Goal: Task Accomplishment & Management: Manage account settings

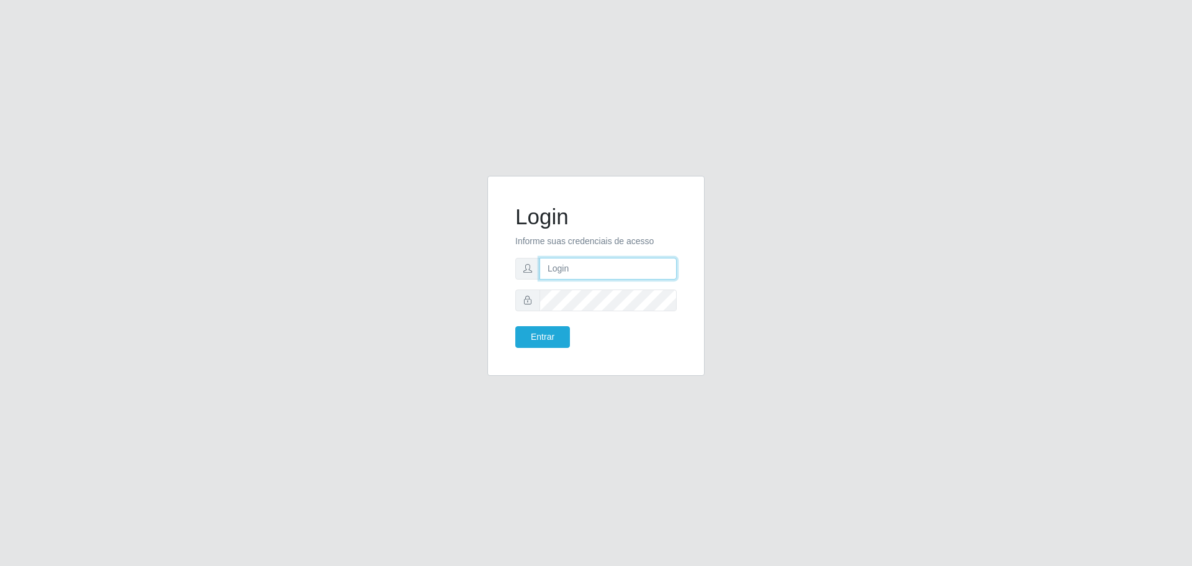
type input "[EMAIL_ADDRESS][DOMAIN_NAME]"
click at [558, 333] on button "Entrar" at bounding box center [542, 337] width 55 height 22
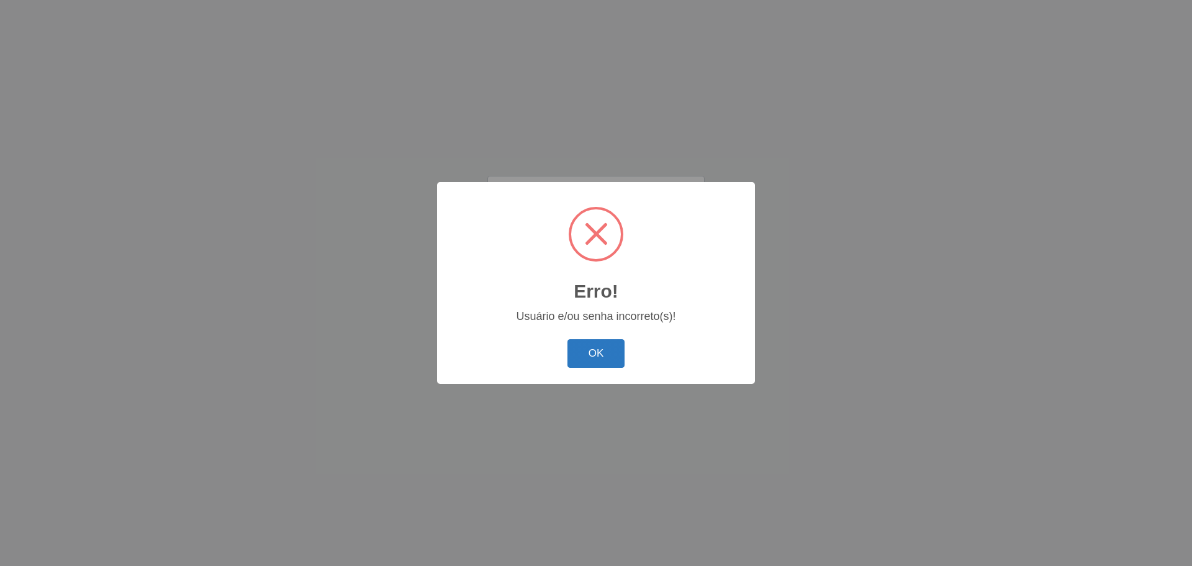
click at [593, 361] on button "OK" at bounding box center [597, 353] width 58 height 29
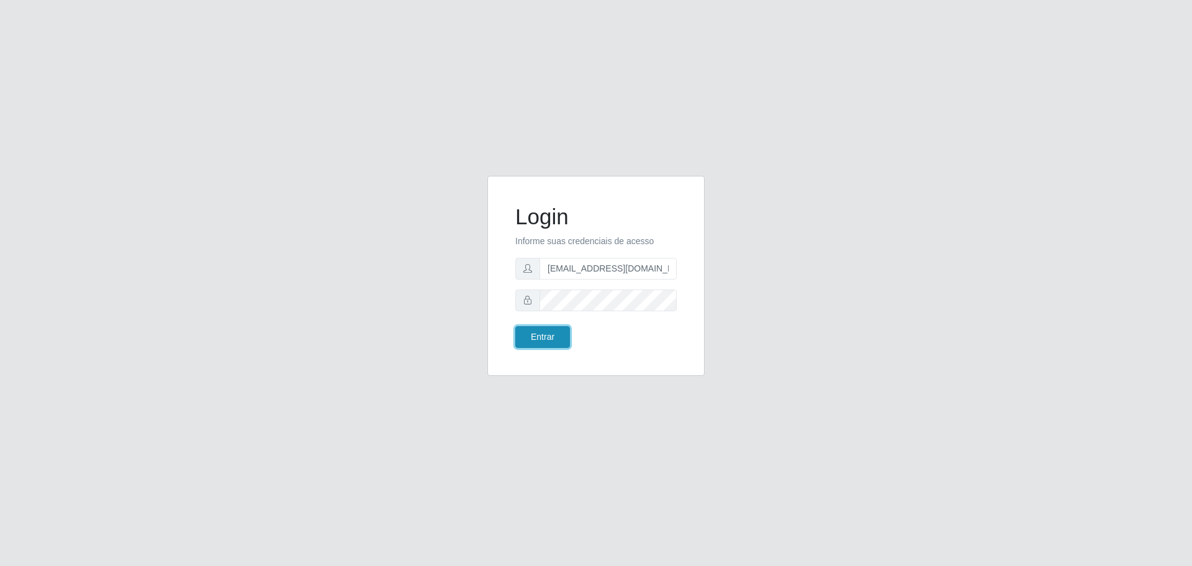
click at [558, 329] on button "Entrar" at bounding box center [542, 337] width 55 height 22
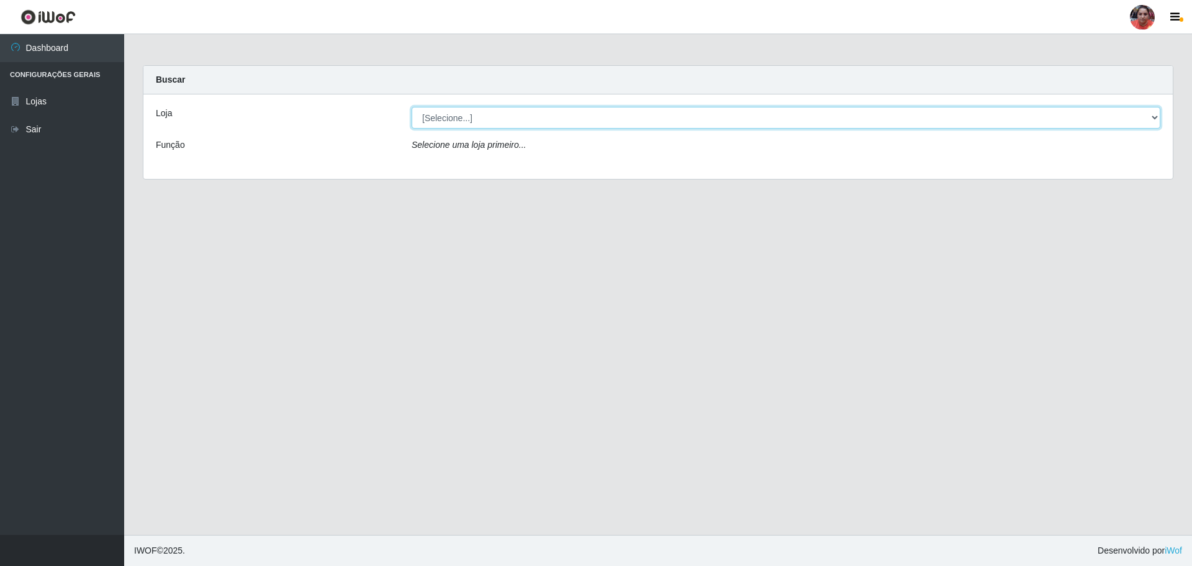
click at [1155, 116] on select "[Selecione...] Mar Vermelho - Loja 05" at bounding box center [786, 118] width 749 height 22
select select "252"
click at [412, 107] on select "[Selecione...] Mar Vermelho - Loja 05" at bounding box center [786, 118] width 749 height 22
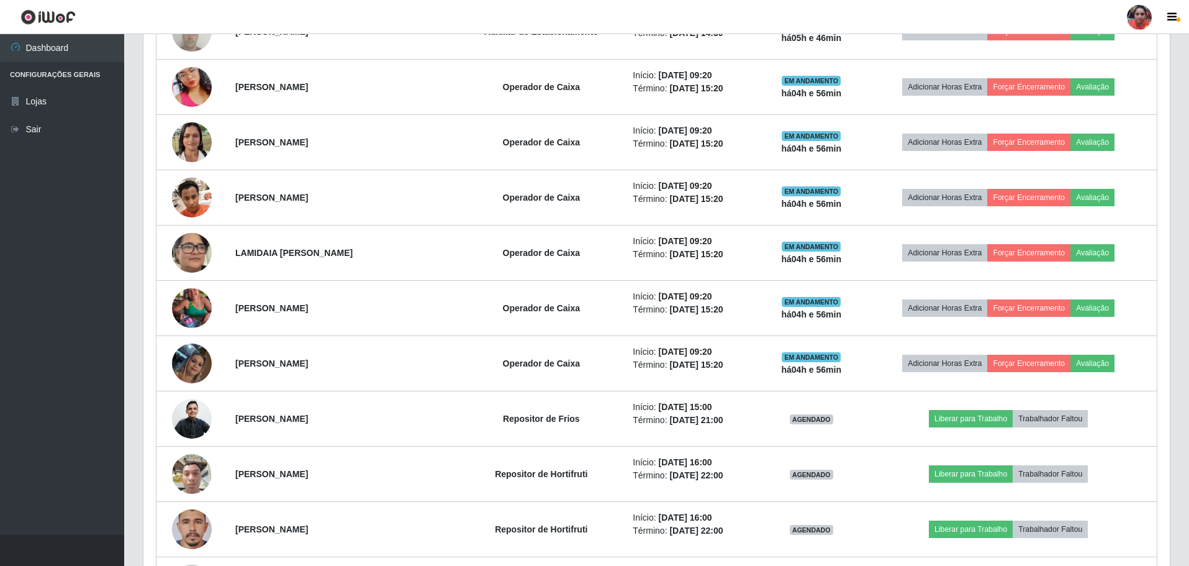
scroll to position [875, 0]
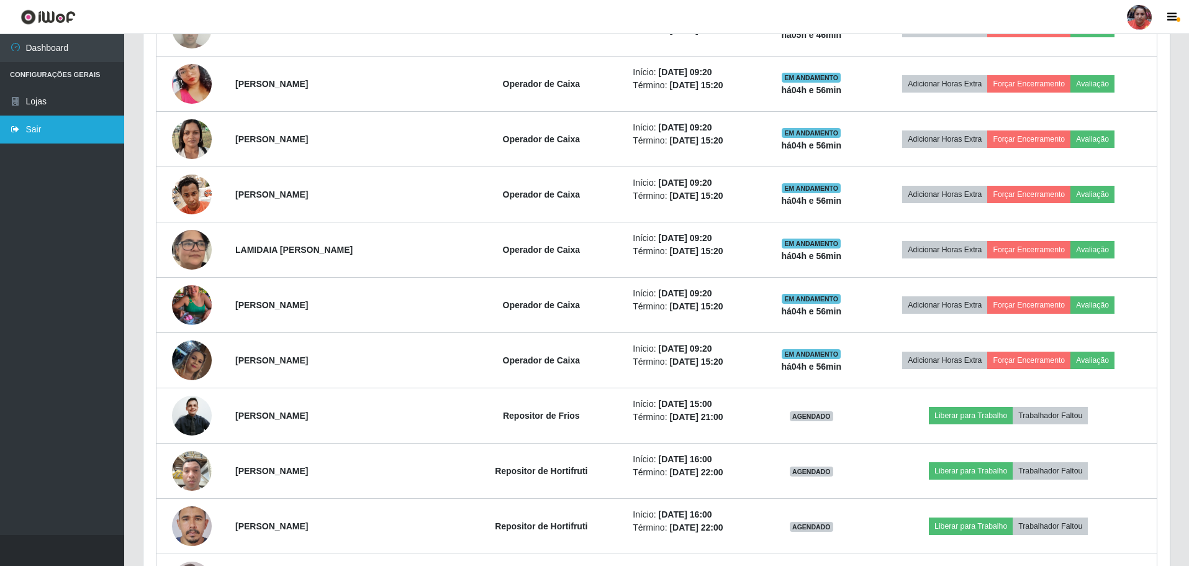
click at [37, 127] on link "Sair" at bounding box center [62, 130] width 124 height 28
